Goal: Information Seeking & Learning: Learn about a topic

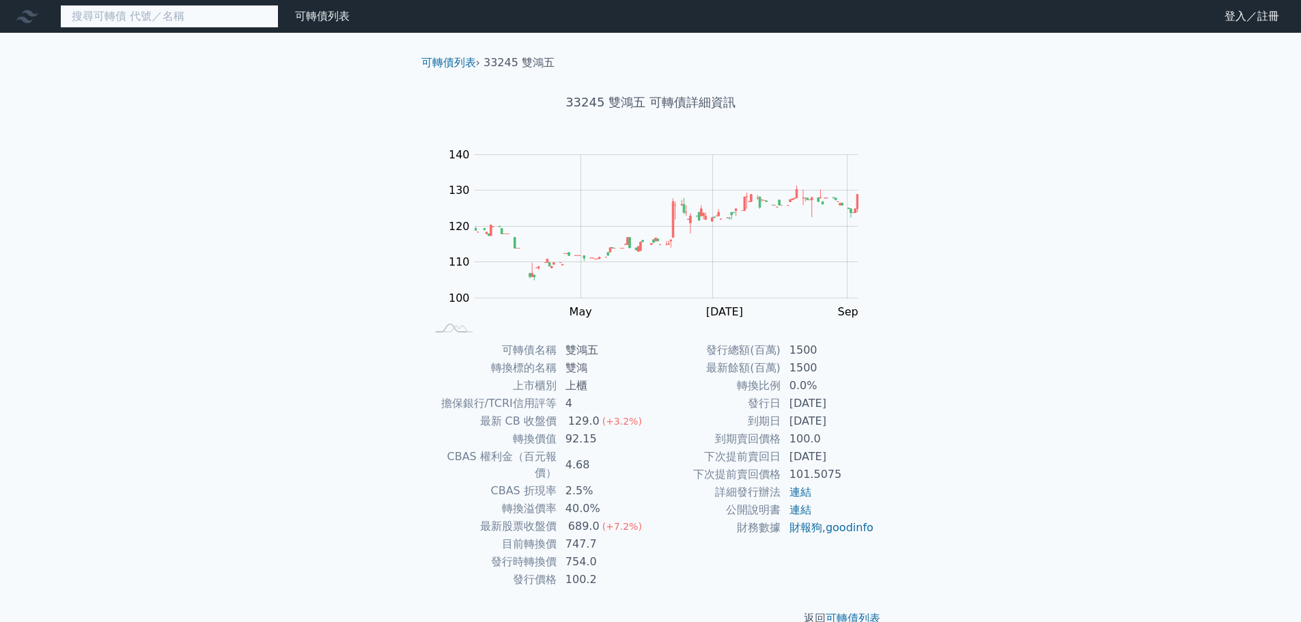
click at [161, 24] on input at bounding box center [169, 16] width 219 height 23
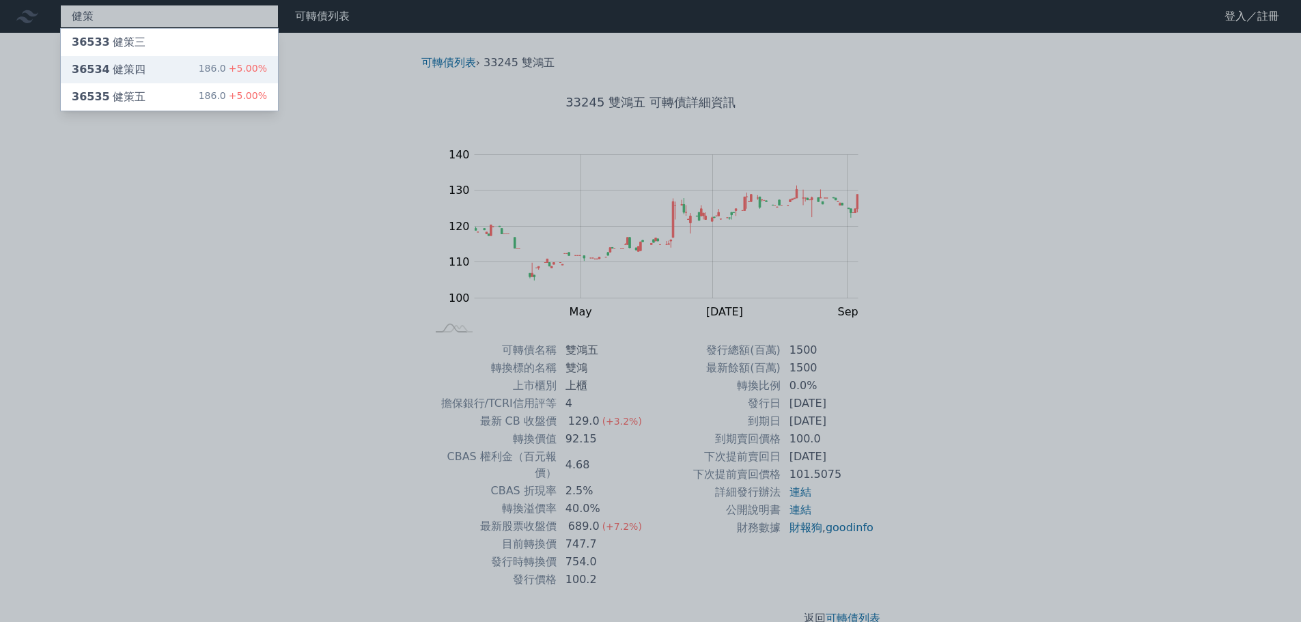
type input "健策"
click at [154, 71] on div "36534 健策四 186.0 +5.00%" at bounding box center [169, 69] width 217 height 27
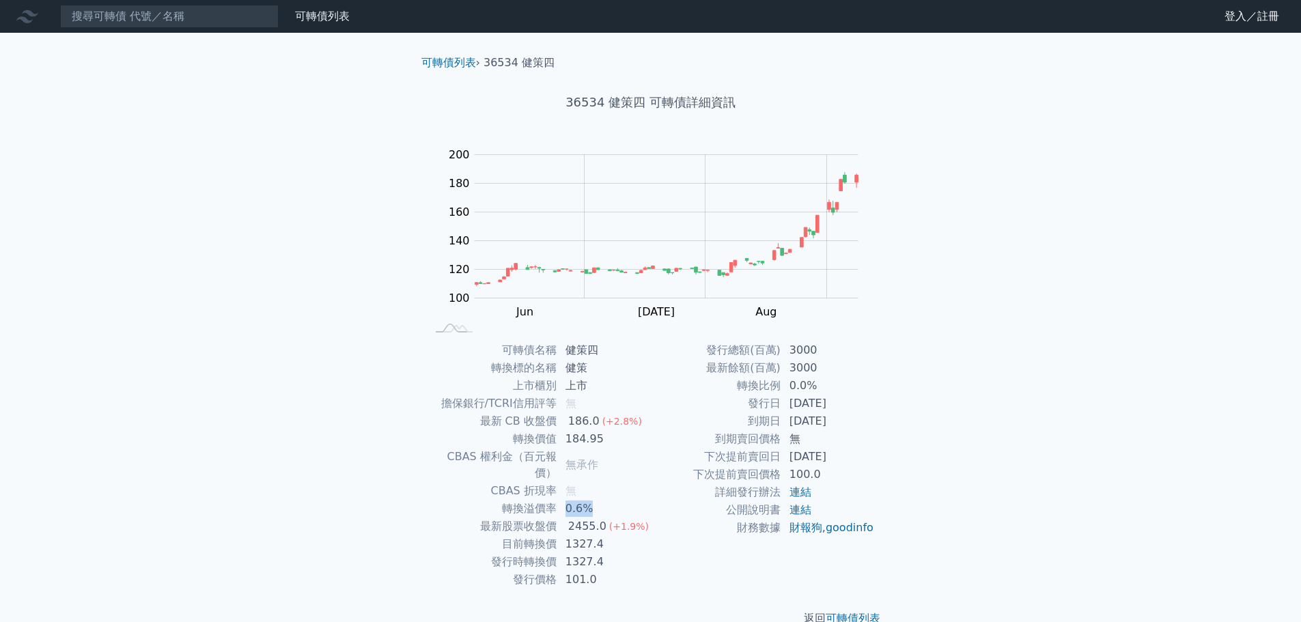
drag, startPoint x: 595, startPoint y: 492, endPoint x: 566, endPoint y: 491, distance: 28.7
click at [566, 500] on td "0.6%" at bounding box center [604, 509] width 94 height 18
click at [273, 430] on div "可轉債列表 財務數據 可轉債列表 財務數據 登入／註冊 登入／註冊 可轉債列表 › 36534 健策四 36534 健策四 可轉債詳細資訊 Zoom Out …" at bounding box center [650, 324] width 1301 height 649
drag, startPoint x: 602, startPoint y: 530, endPoint x: 495, endPoint y: 527, distance: 106.6
click at [495, 536] on tr "目前轉換價 1327.4" at bounding box center [539, 545] width 224 height 18
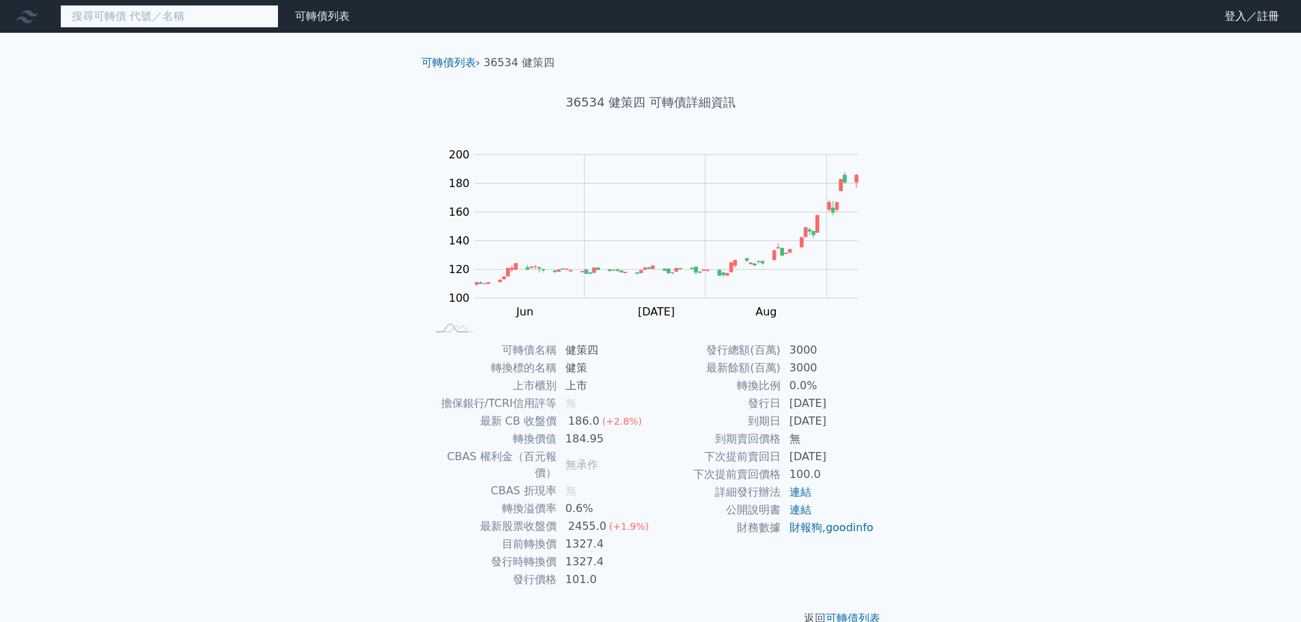
click at [109, 14] on input at bounding box center [169, 16] width 219 height 23
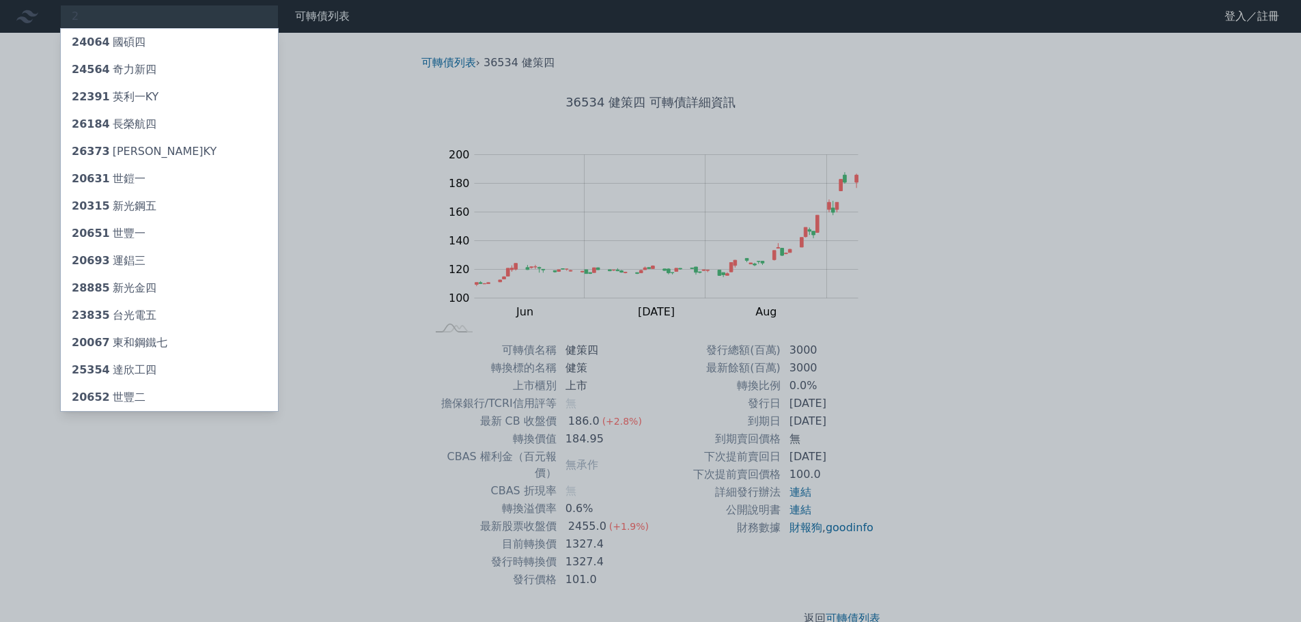
click at [96, 11] on div at bounding box center [650, 311] width 1301 height 622
click at [99, 15] on div "2 24064 國碩四 24564 奇力新四 22391 英利一KY 26184 長榮航四 26373 慧洋三KY 20631 世鎧一 20315 新光鋼五 …" at bounding box center [169, 16] width 219 height 23
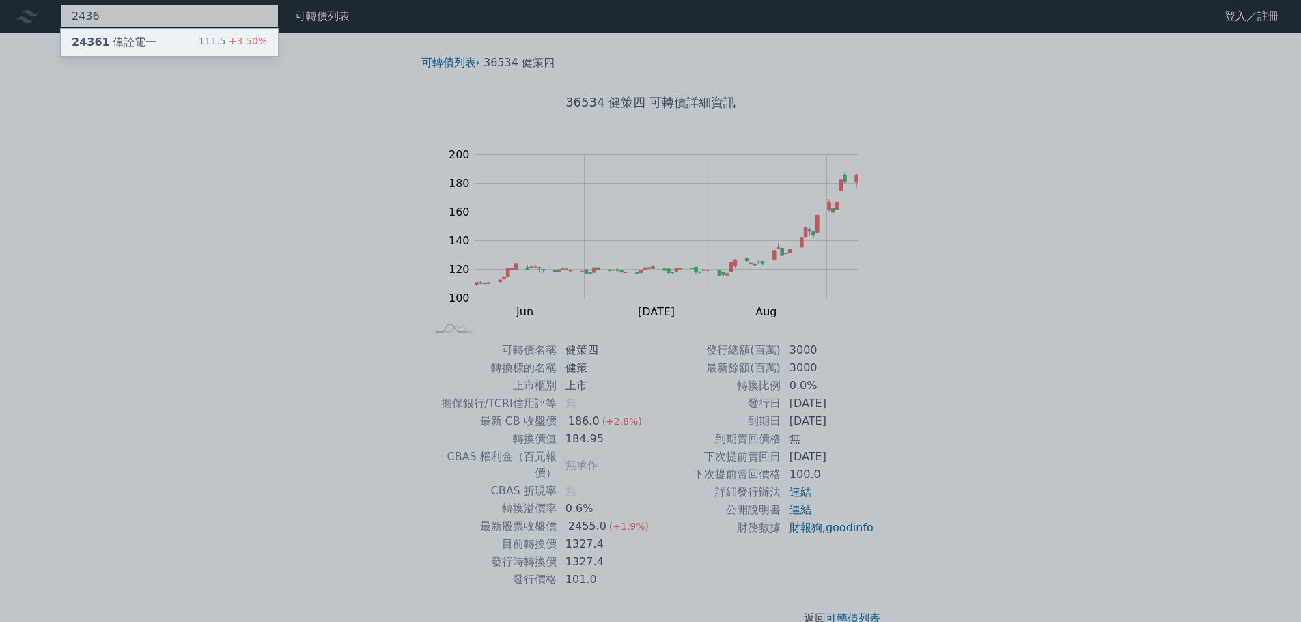
type input "2436"
click at [118, 42] on div "24361 偉詮電一" at bounding box center [114, 42] width 85 height 16
